Goal: Find specific page/section

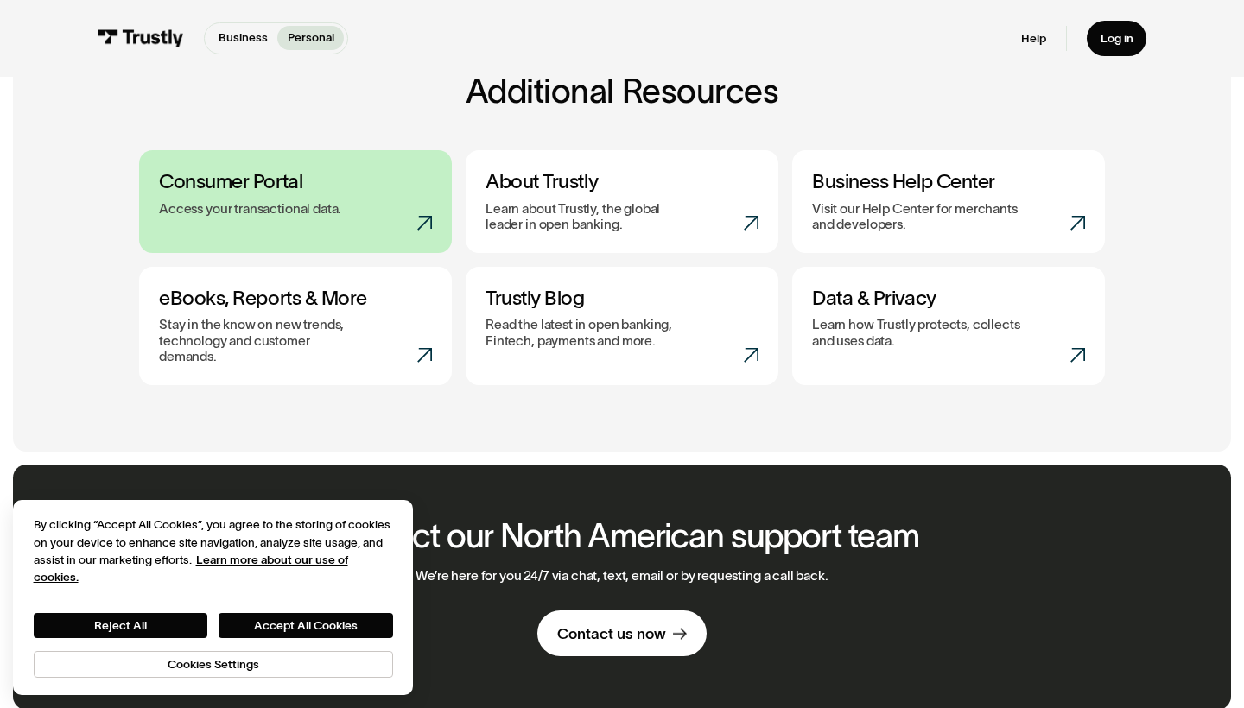
scroll to position [709, 0]
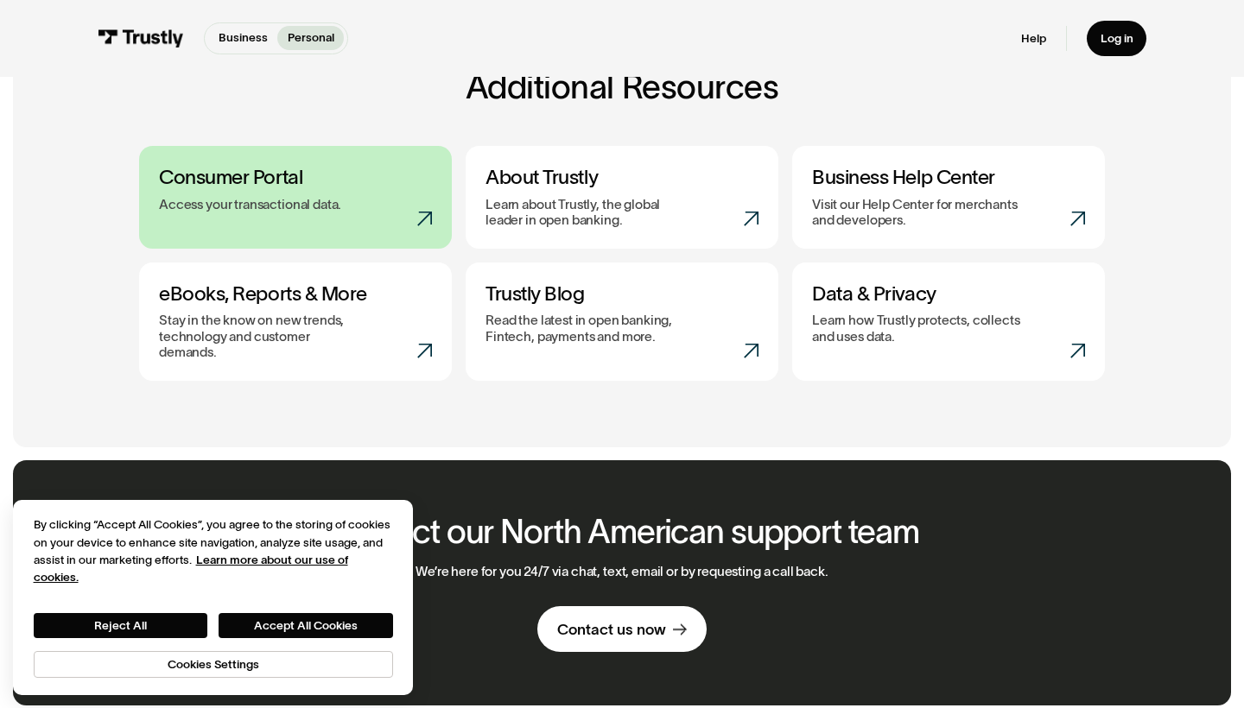
click at [358, 197] on div "Access your transactional data." at bounding box center [295, 205] width 273 height 16
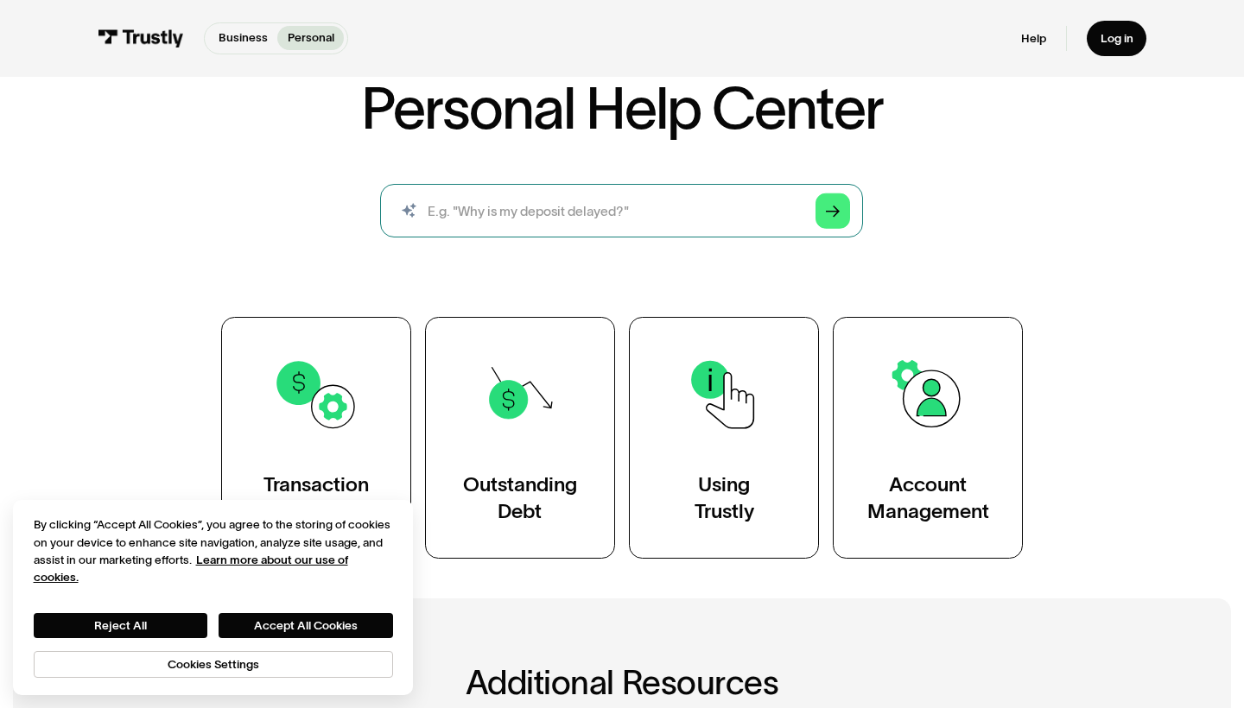
scroll to position [112, 0]
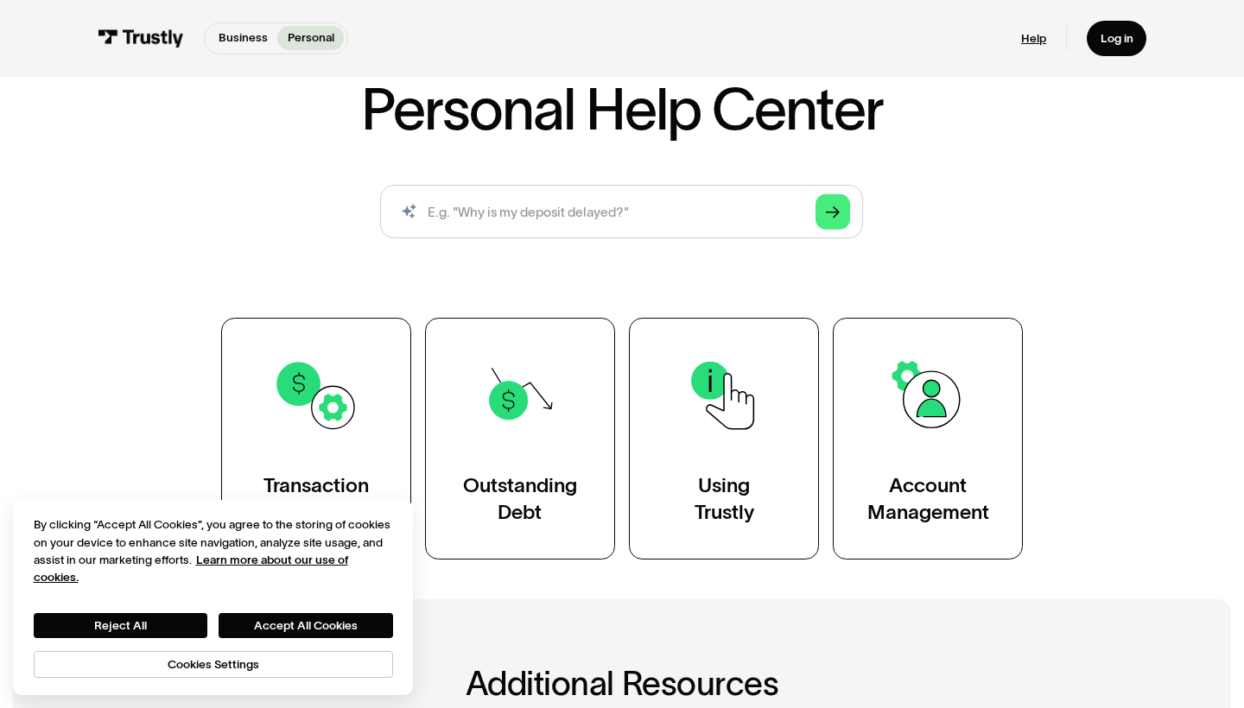
click at [1025, 42] on link "Help" at bounding box center [1033, 39] width 25 height 16
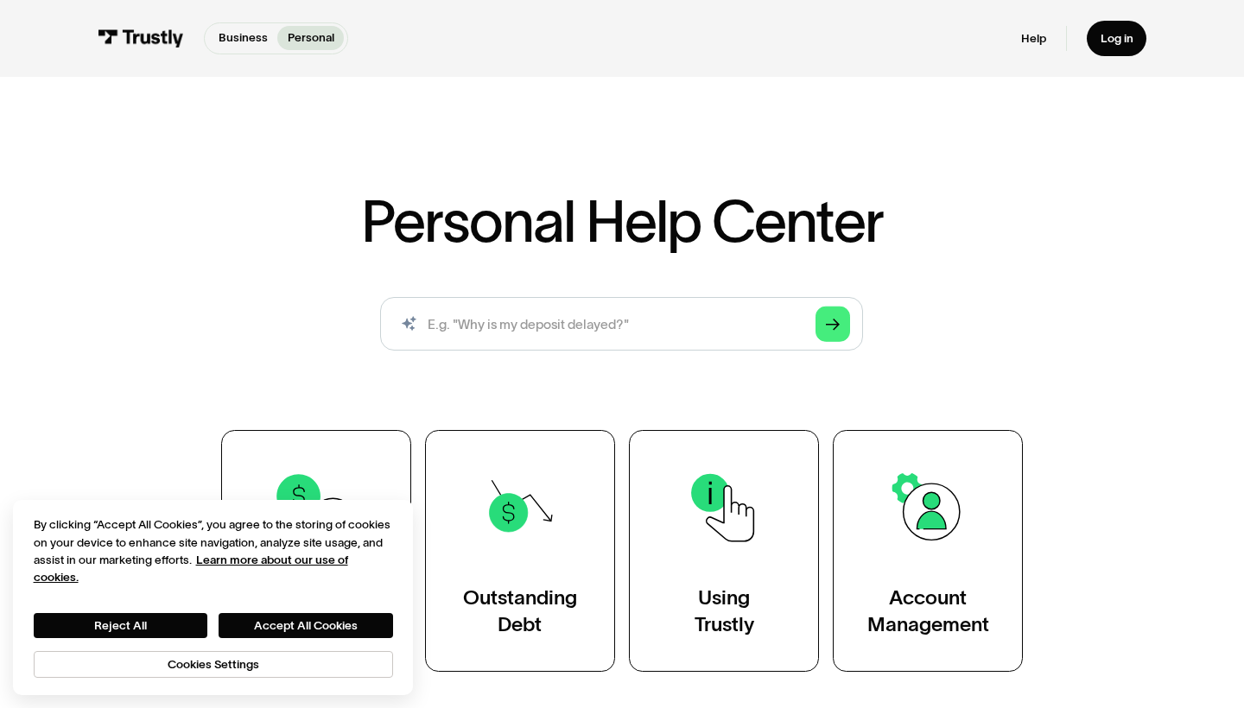
click at [158, 31] on img at bounding box center [141, 38] width 86 height 18
